Goal: Task Accomplishment & Management: Use online tool/utility

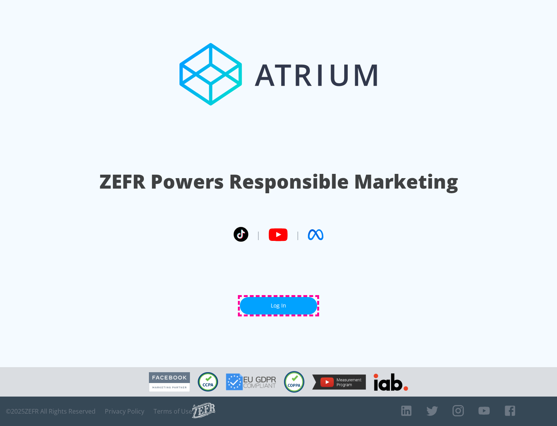
click at [279, 305] on link "Log In" at bounding box center [278, 305] width 77 height 17
